Goal: Task Accomplishment & Management: Manage account settings

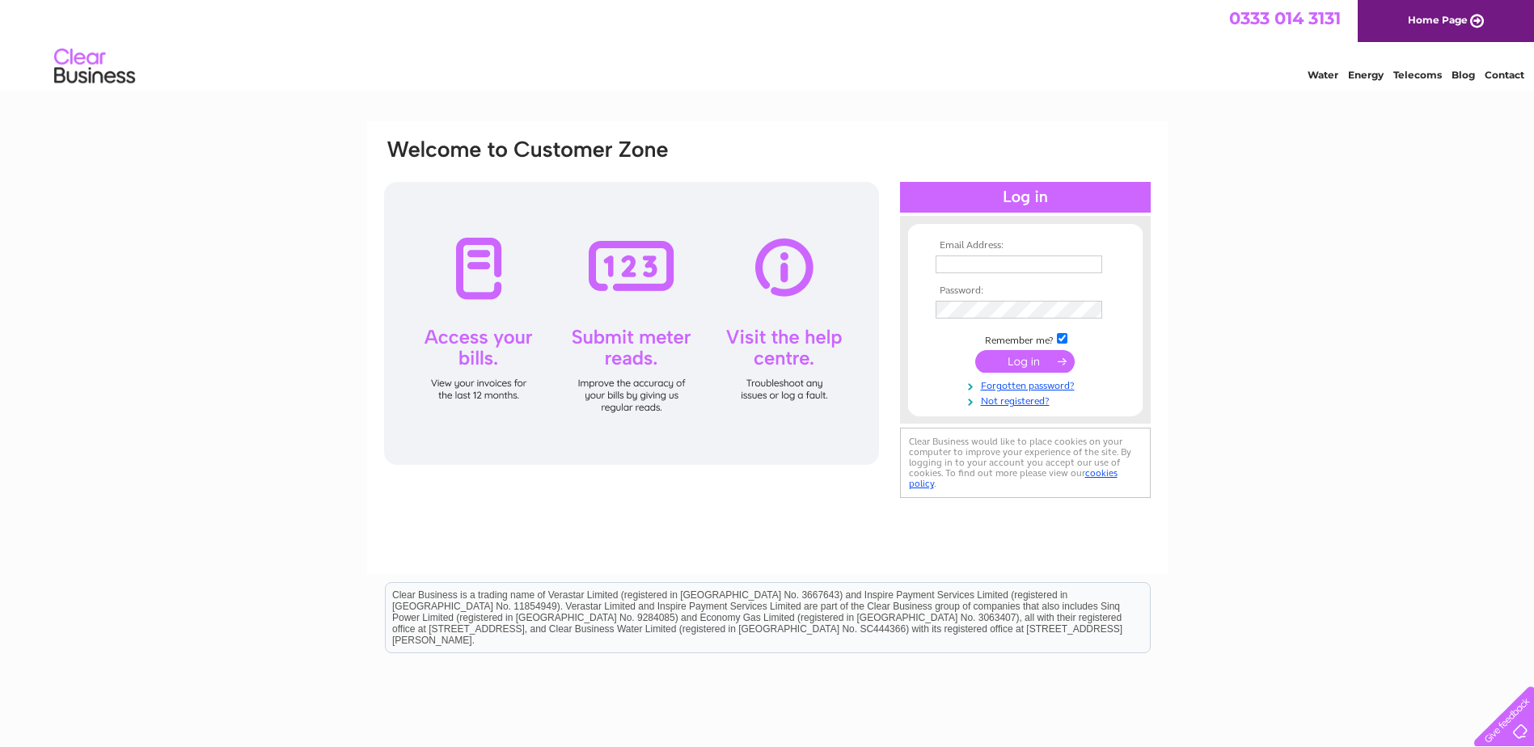
type input "[PERSON_NAME][EMAIL_ADDRESS][PERSON_NAME][PERSON_NAME][DOMAIN_NAME]"
click at [1012, 368] on input "submit" at bounding box center [1024, 361] width 99 height 23
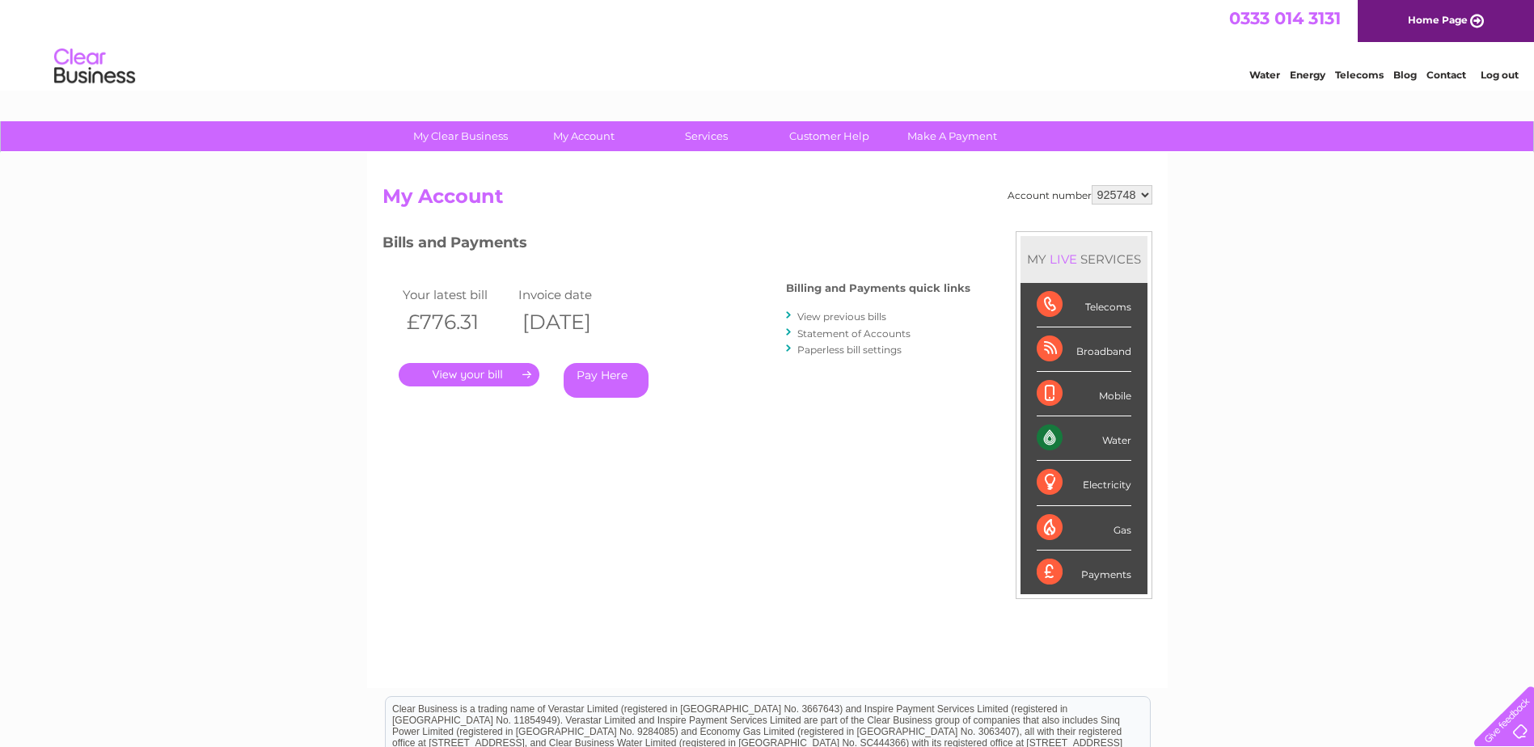
click at [464, 372] on link "." at bounding box center [469, 374] width 141 height 23
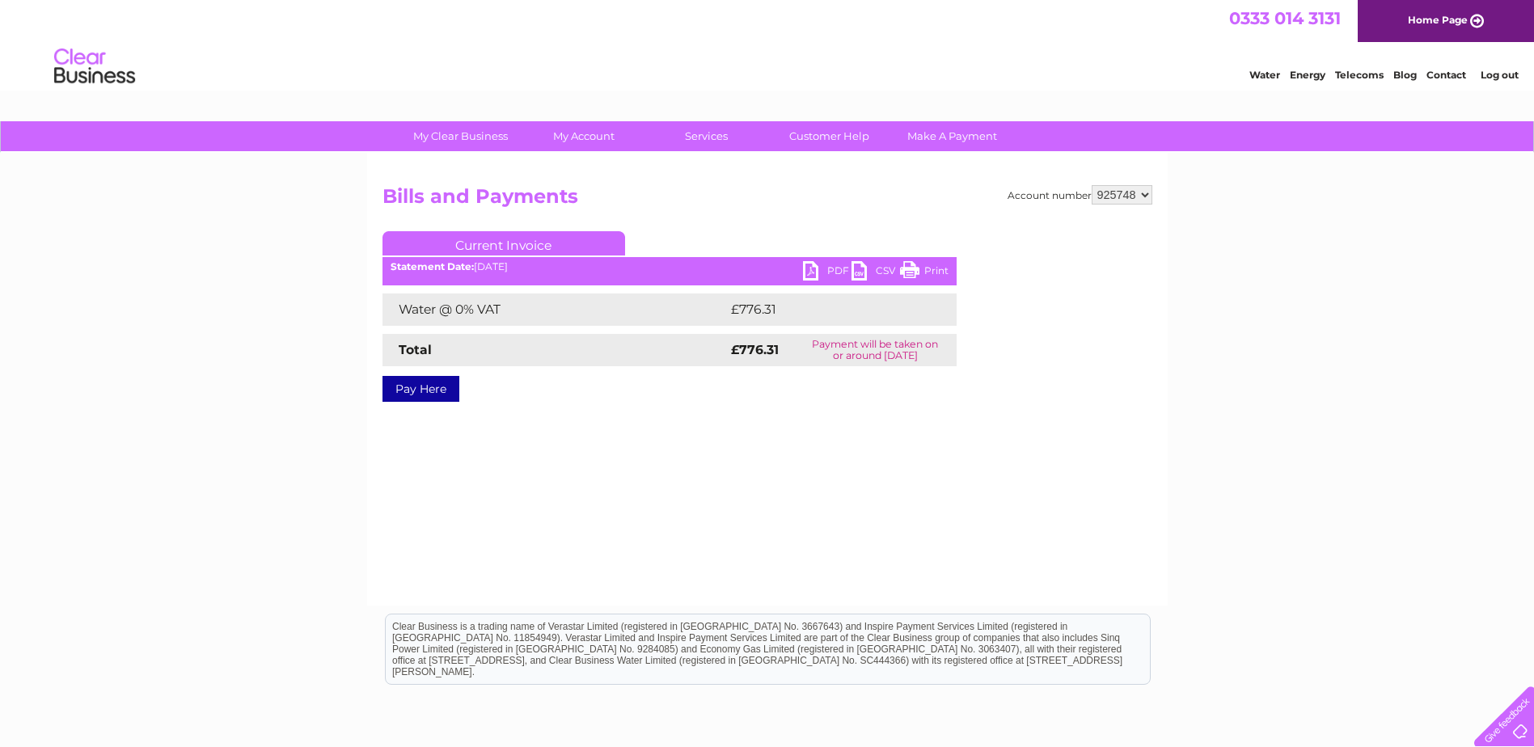
click at [817, 273] on link "PDF" at bounding box center [827, 272] width 49 height 23
